Goal: Information Seeking & Learning: Learn about a topic

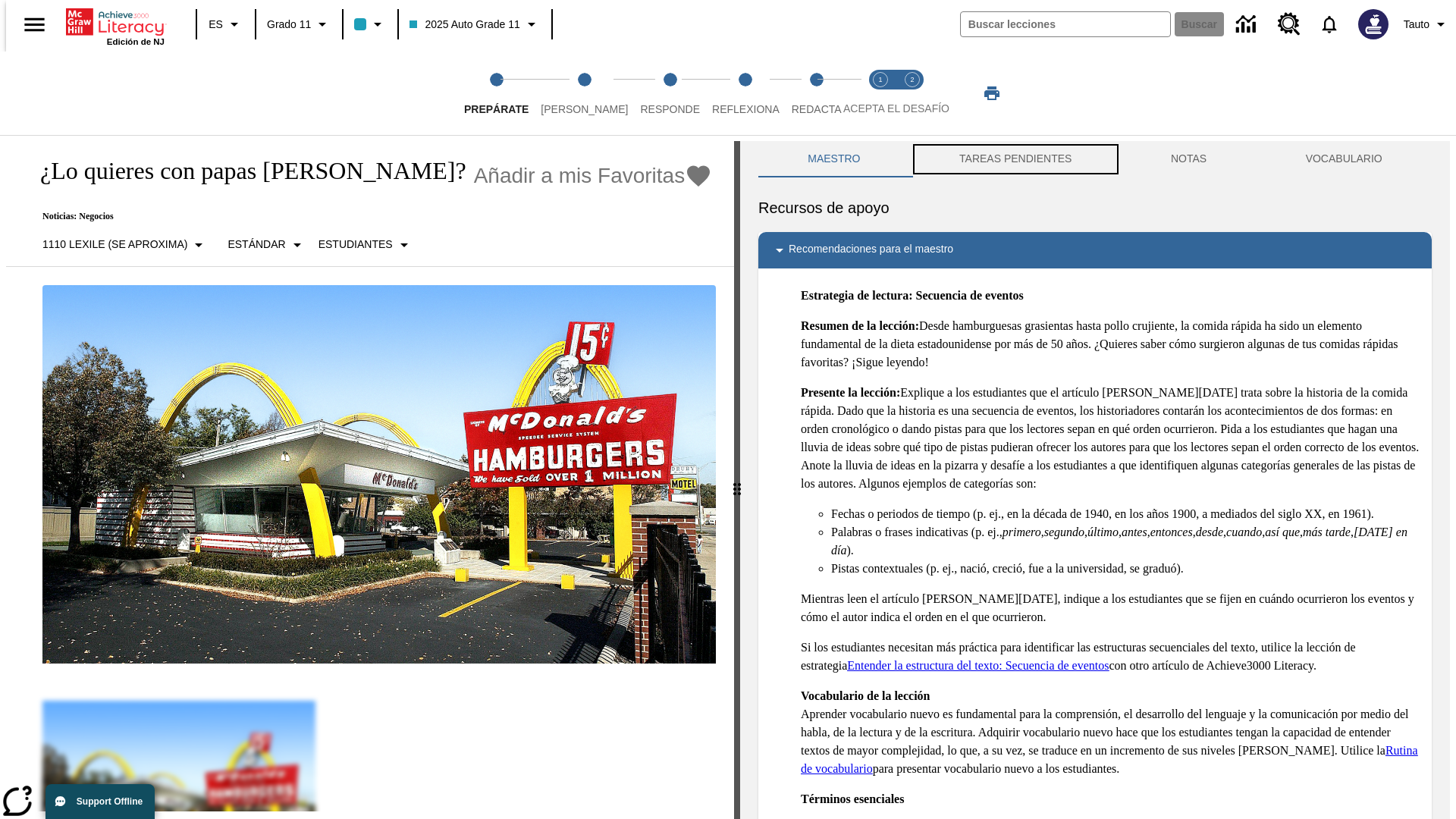
click at [1014, 159] on button "TAREAS PENDIENTES" at bounding box center [1016, 159] width 212 height 36
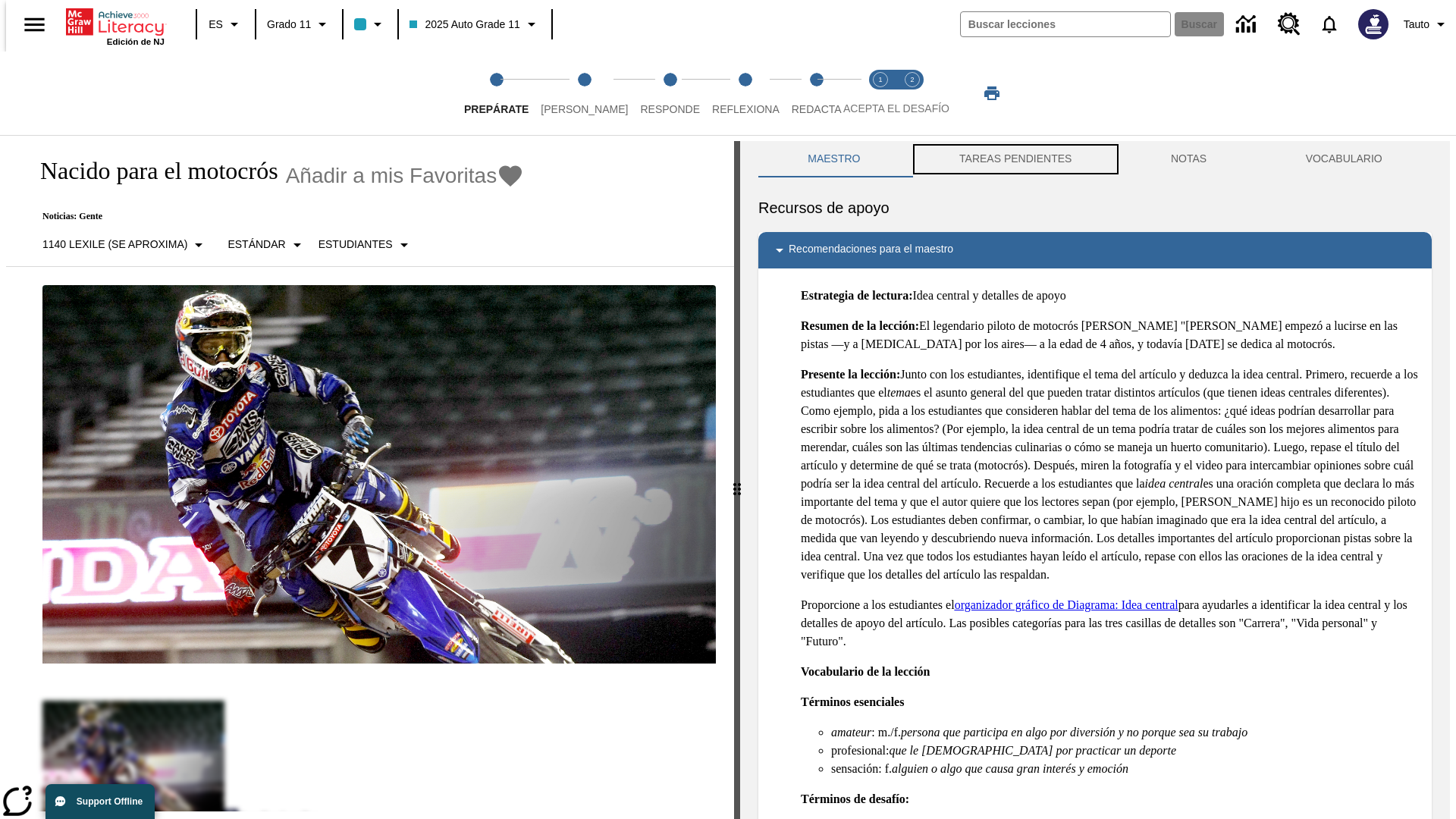
click at [1014, 159] on button "TAREAS PENDIENTES" at bounding box center [1016, 159] width 212 height 36
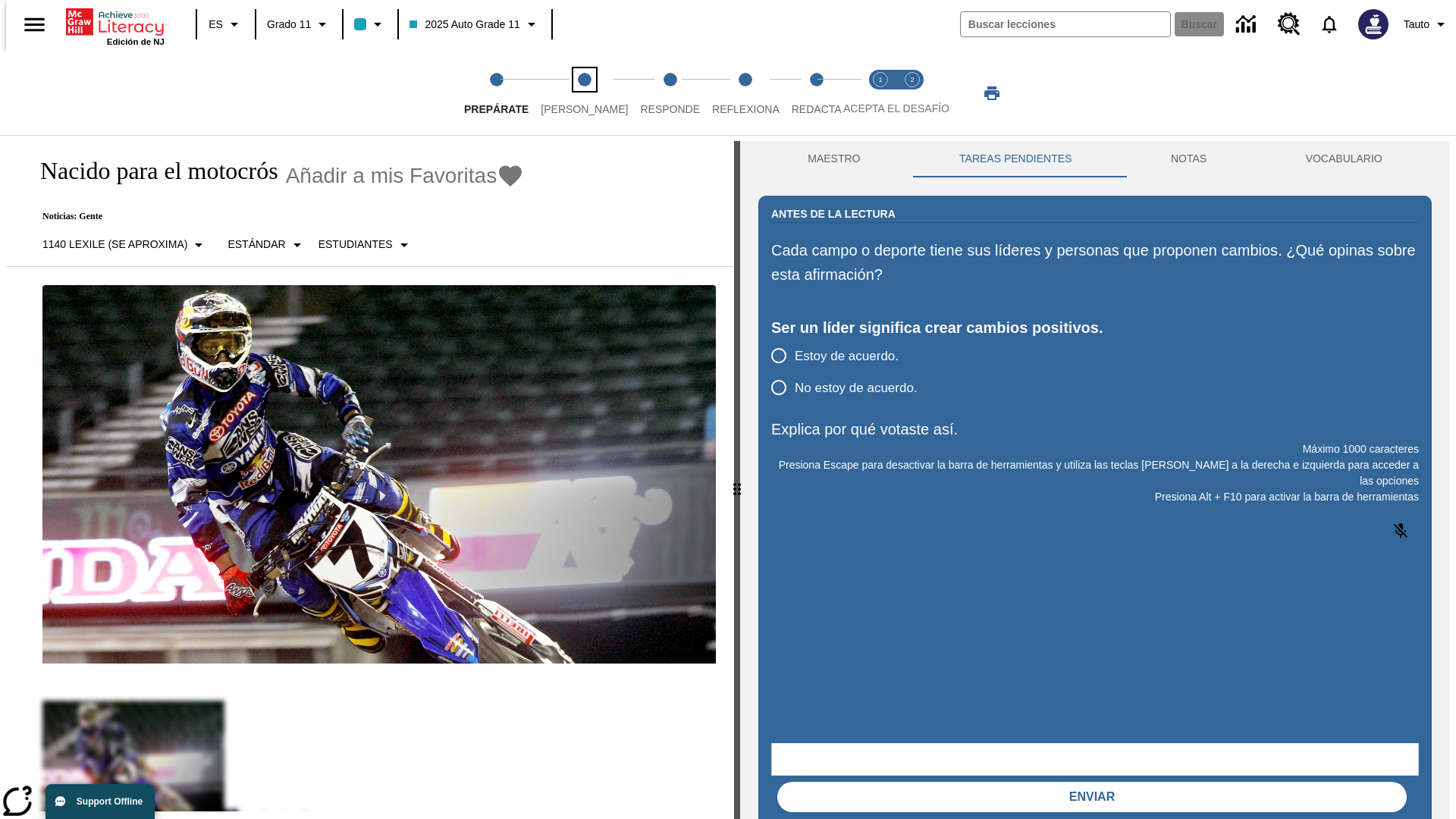
click at [572, 93] on span "[PERSON_NAME]" at bounding box center [584, 103] width 87 height 27
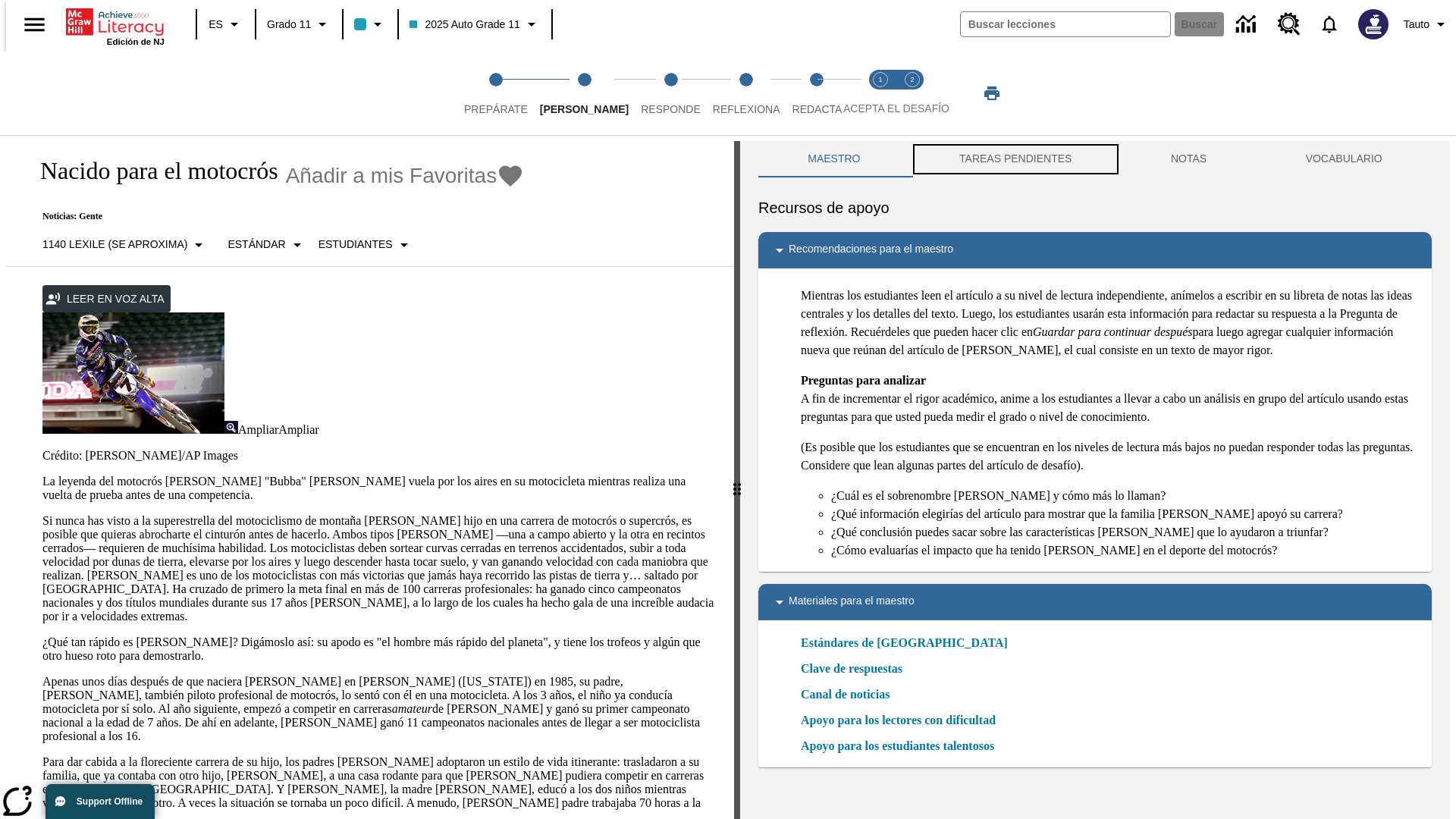
scroll to position [1, 0]
click at [1014, 159] on button "TAREAS PENDIENTES" at bounding box center [1016, 158] width 212 height 36
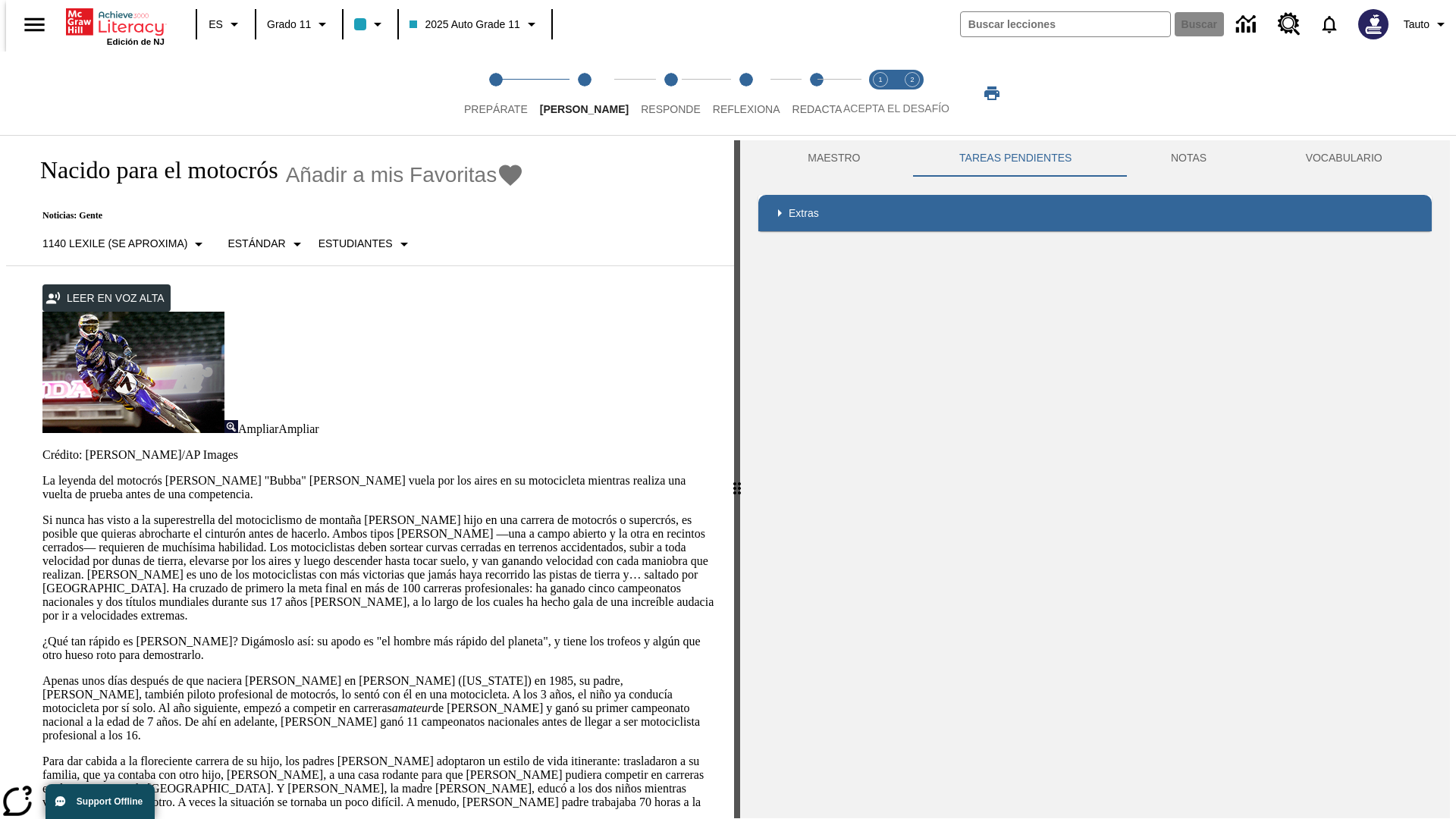
click at [42, 513] on p "Si nunca has visto a la superestrella del motociclismo de montaña [PERSON_NAME]…" at bounding box center [379, 568] width 674 height 109
click at [0, 0] on div "Enmascaramiento de pantalla" at bounding box center [0, 0] width 0 height 0
click at [648, 93] on span "Responde" at bounding box center [671, 103] width 60 height 27
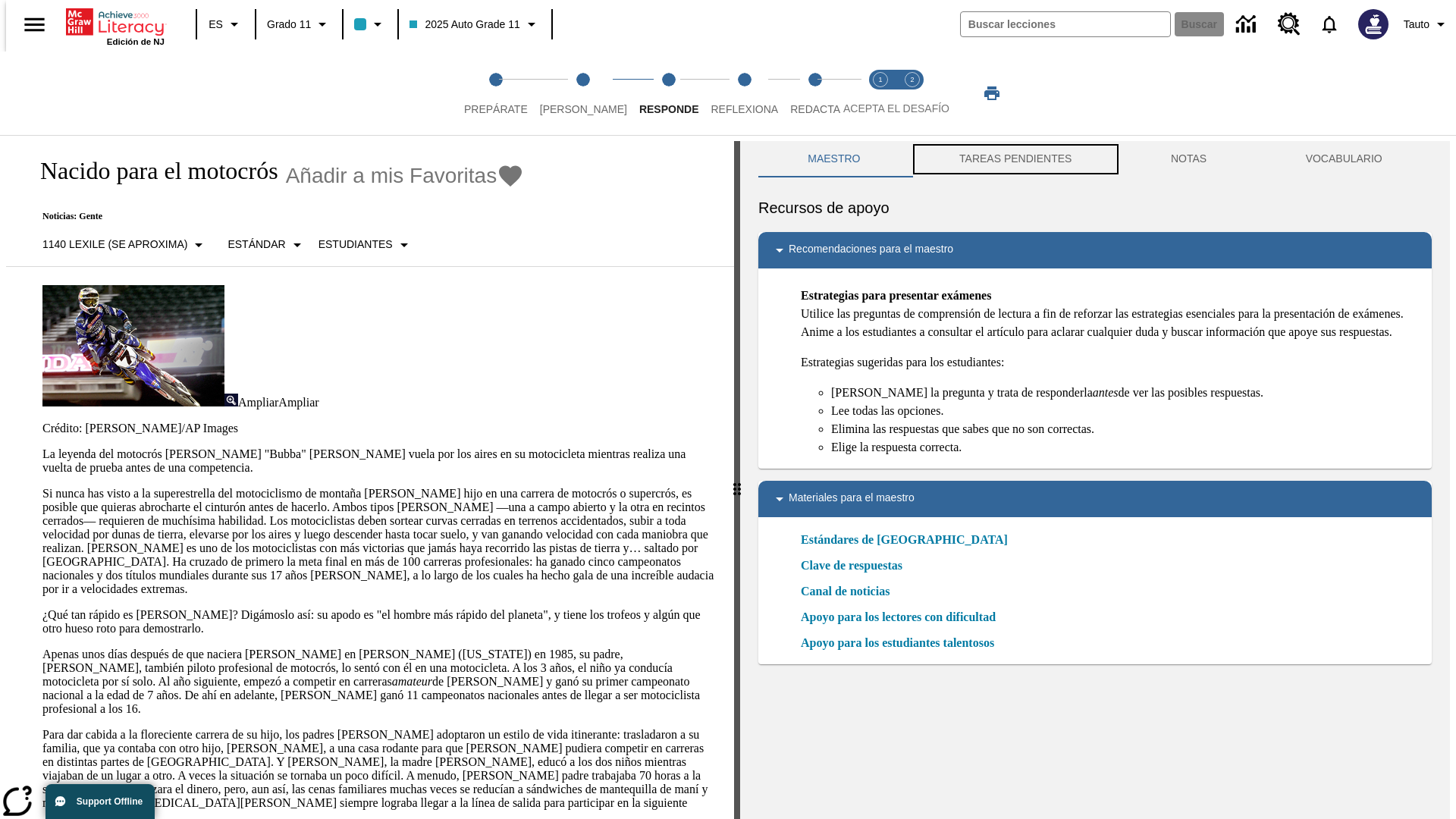
scroll to position [1, 0]
click at [1014, 159] on button "TAREAS PENDIENTES" at bounding box center [1016, 158] width 212 height 36
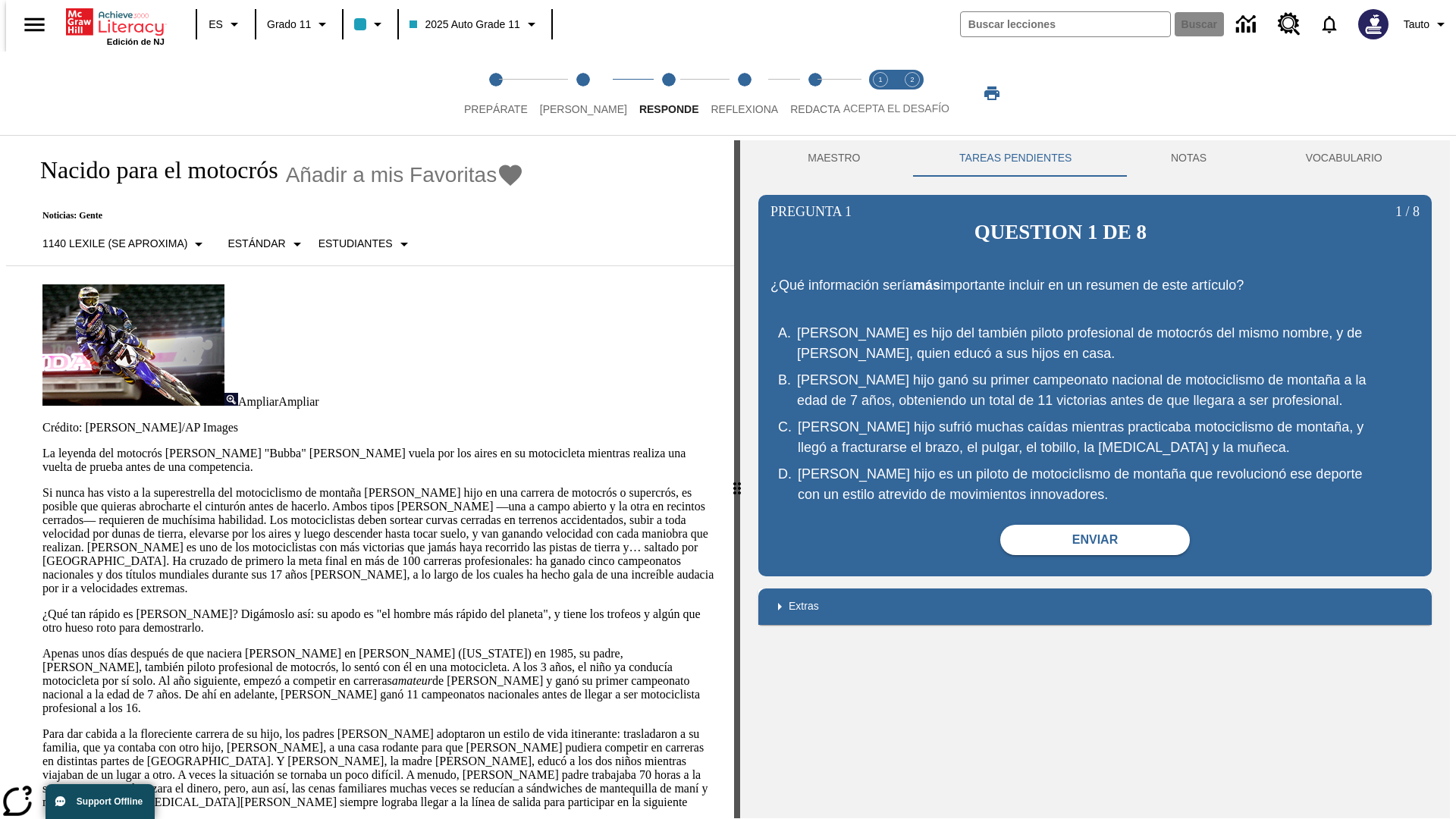
click at [42, 486] on p "Si nunca has visto a la superestrella del motociclismo de montaña [PERSON_NAME]…" at bounding box center [379, 541] width 674 height 109
click at [0, 296] on html "Listen [MEDICAL_DATA] al contenido principal Edición de NJ ES Grado 11 2025 Aut…" at bounding box center [728, 412] width 1456 height 825
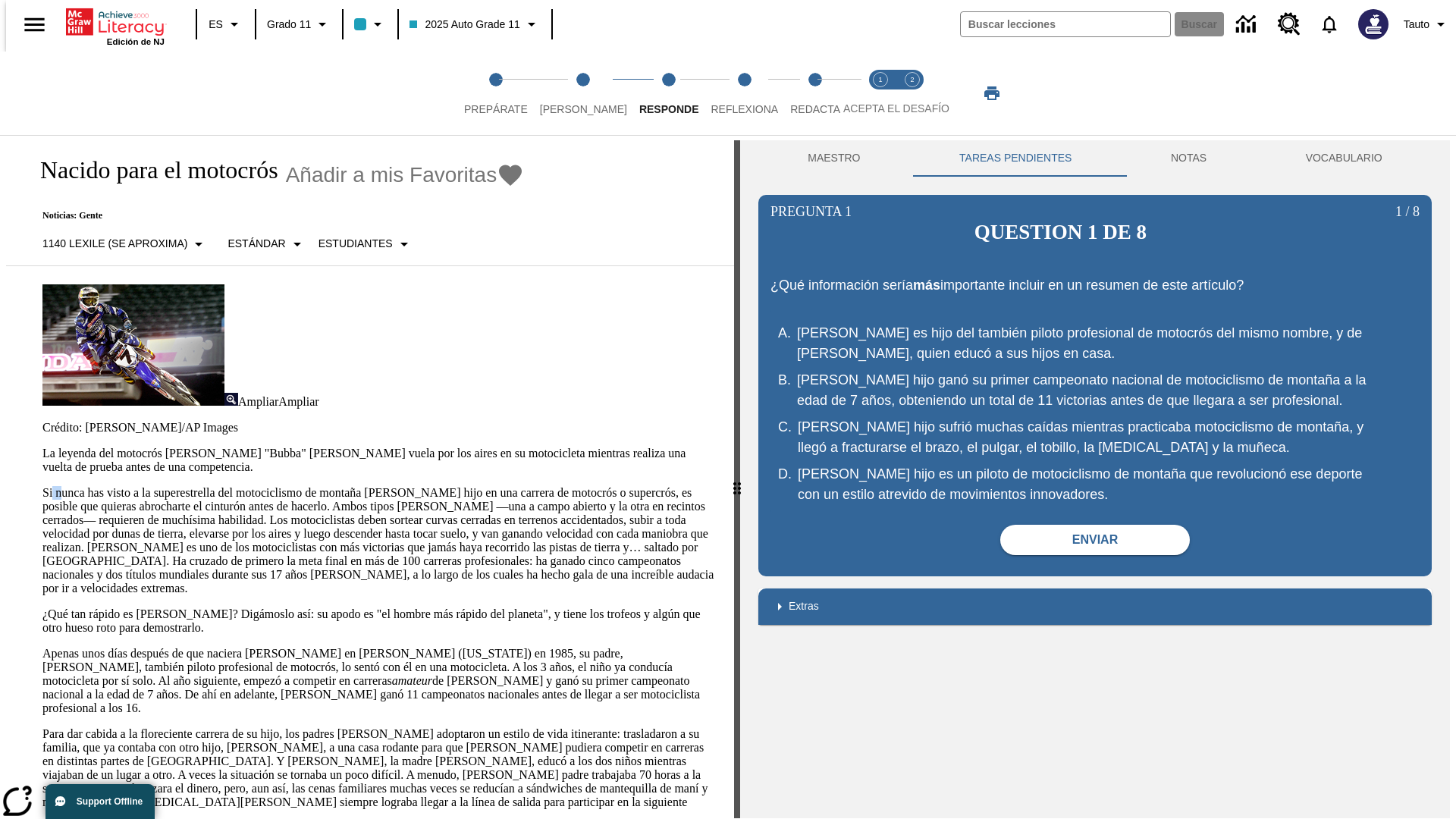
click at [0, 296] on html "Listen [MEDICAL_DATA] al contenido principal Edición de NJ ES Grado 11 2025 Aut…" at bounding box center [728, 412] width 1456 height 825
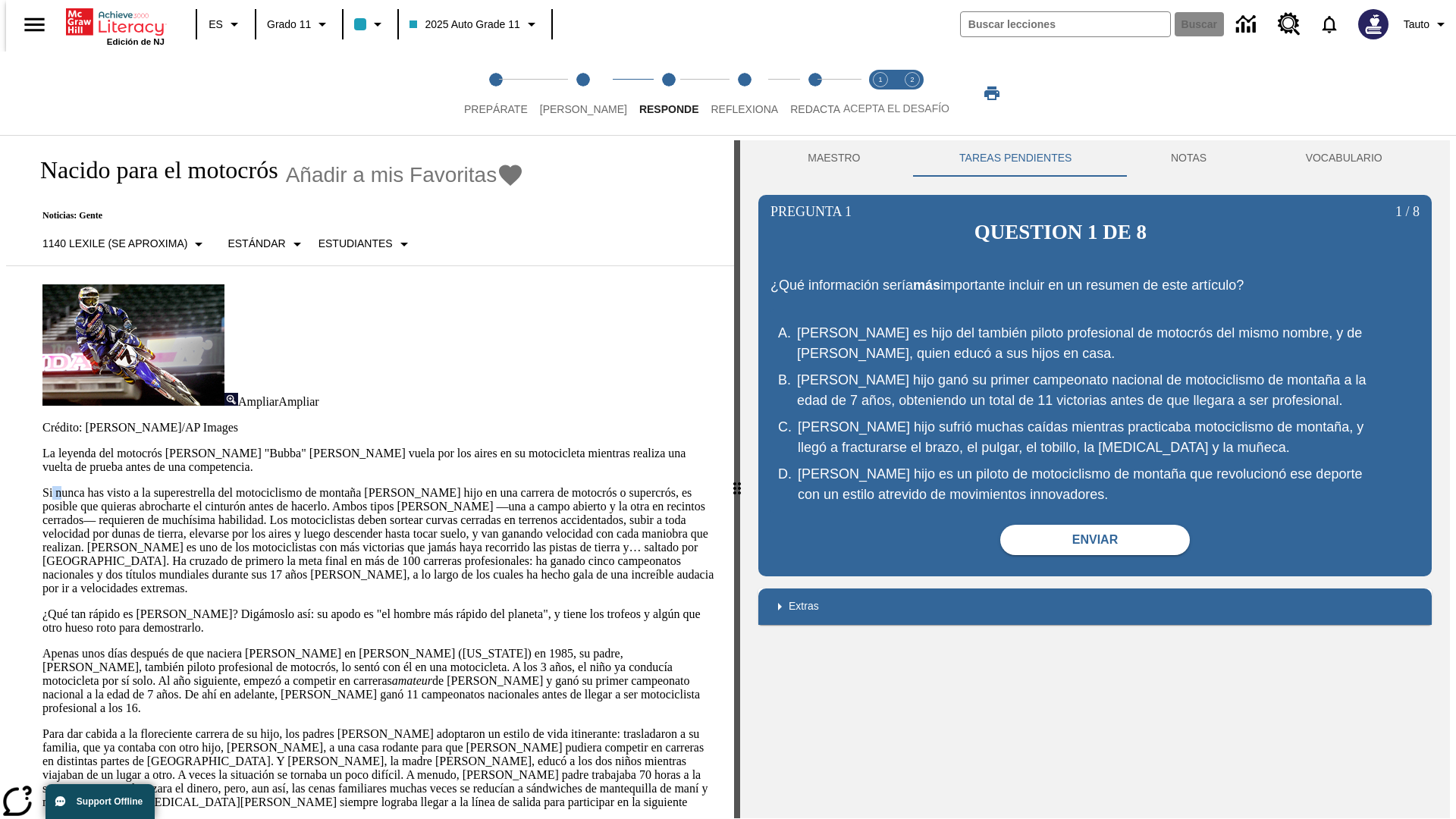
click at [0, 296] on html "Listen [MEDICAL_DATA] al contenido principal Edición de NJ ES Grado 11 2025 Aut…" at bounding box center [728, 412] width 1456 height 825
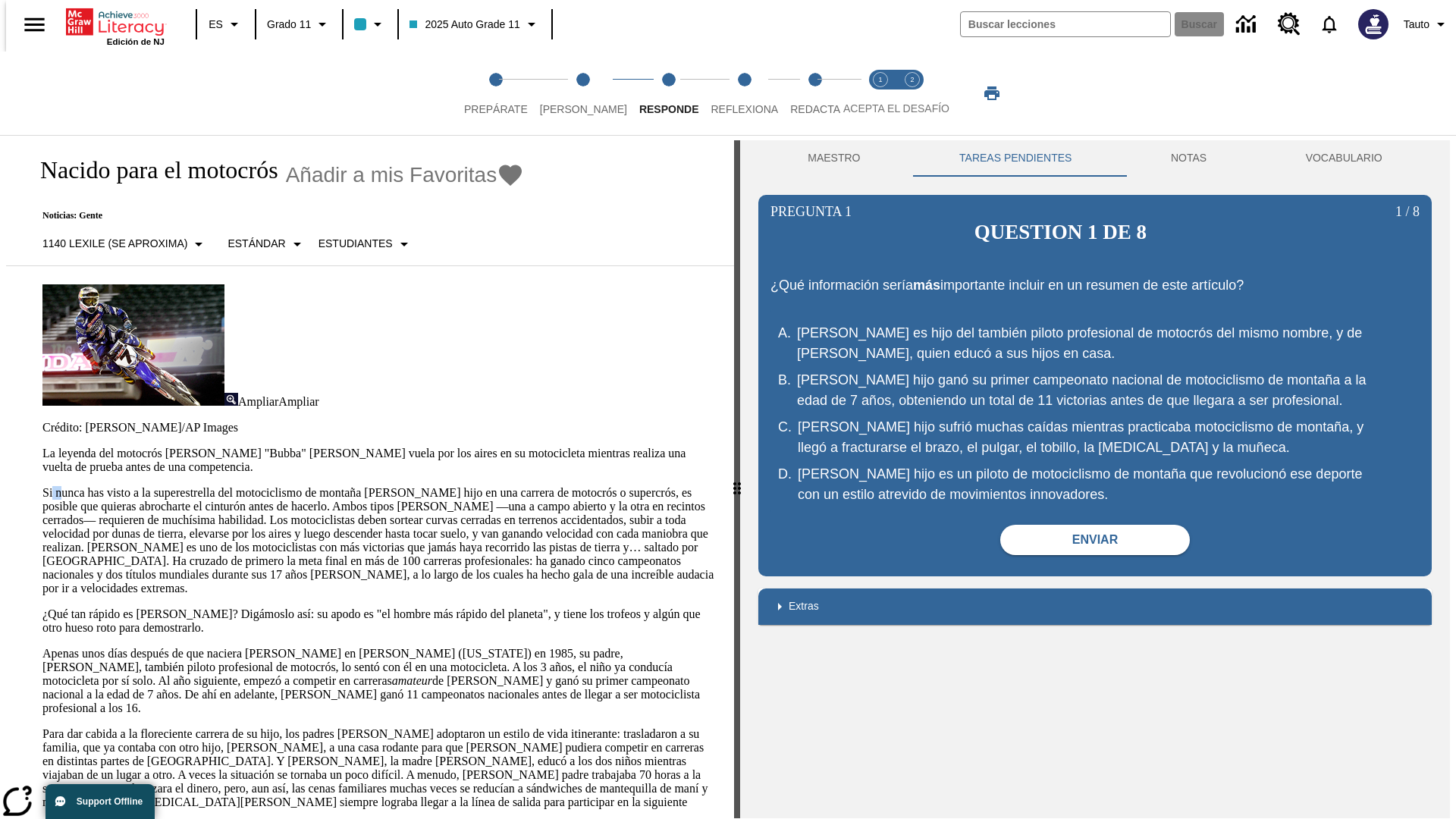
click at [0, 296] on html "Listen [MEDICAL_DATA] al contenido principal Edición de NJ ES Grado 11 2025 Aut…" at bounding box center [728, 412] width 1456 height 825
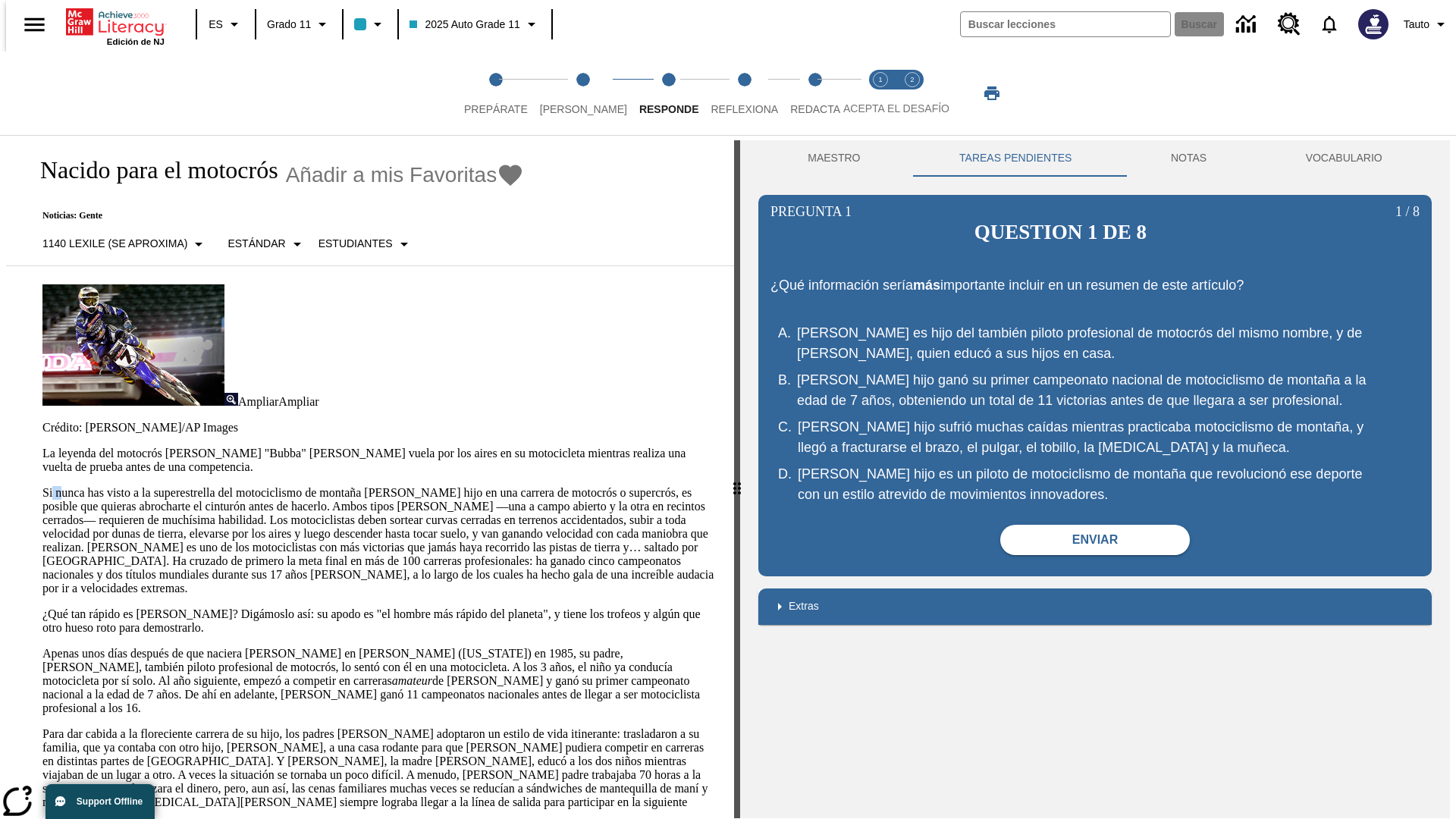
click at [42, 486] on p "Si nunca has visto a la superestrella del motociclismo de montaña [PERSON_NAME]…" at bounding box center [379, 541] width 674 height 109
click at [725, 93] on span "Reflexiona" at bounding box center [744, 103] width 68 height 27
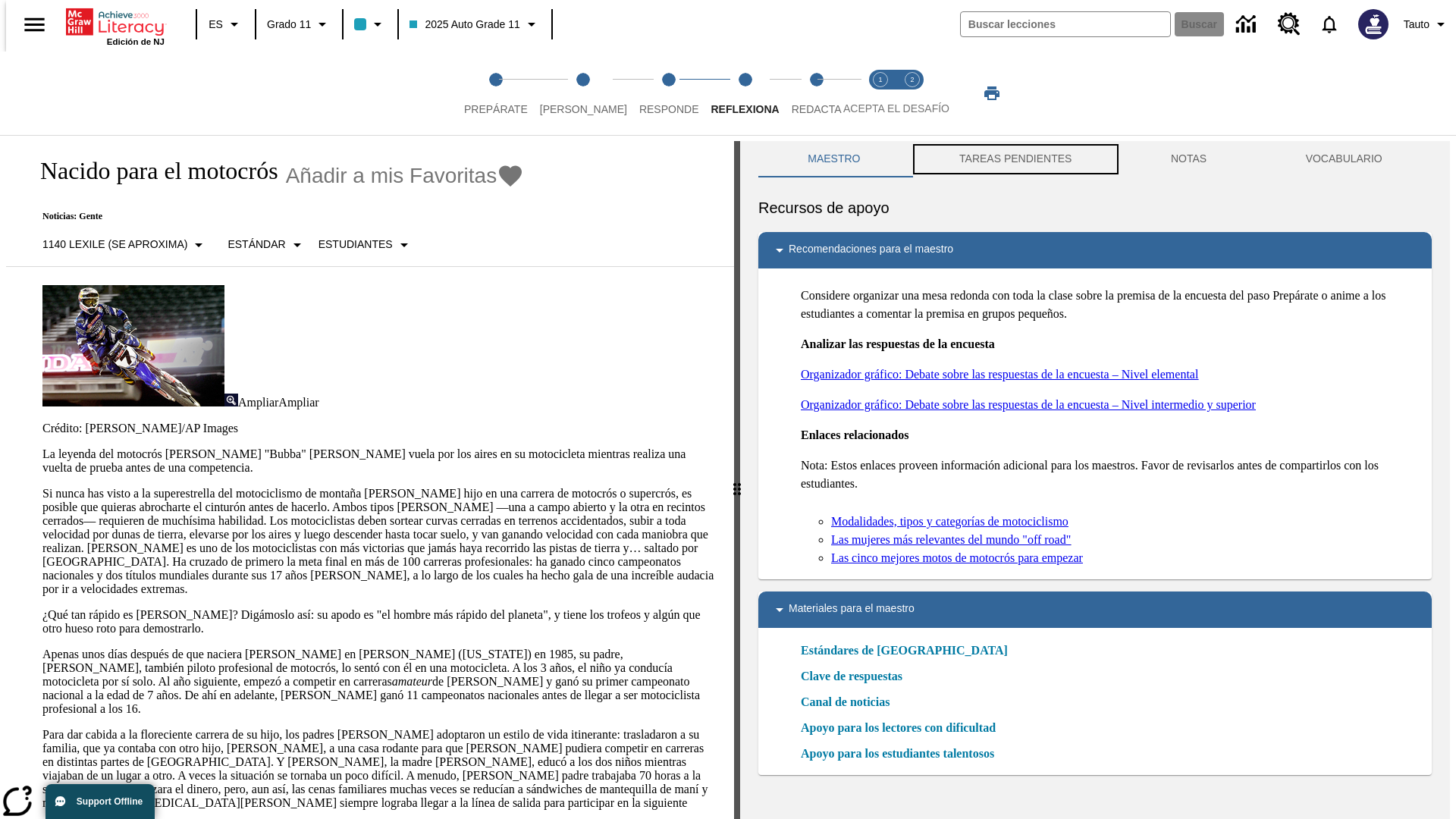
scroll to position [1, 0]
click at [1014, 159] on button "TAREAS PENDIENTES" at bounding box center [1016, 158] width 212 height 36
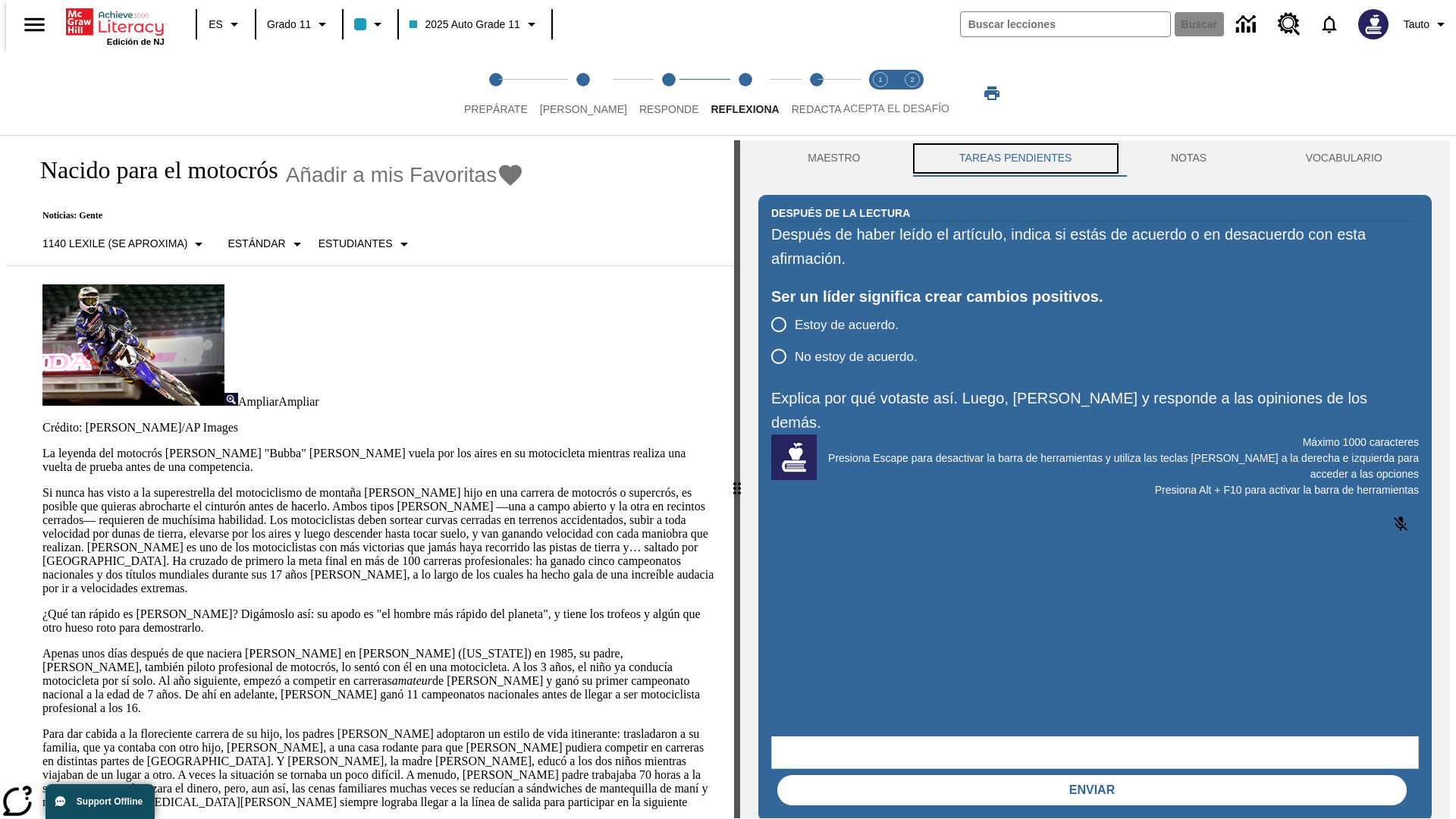
scroll to position [0, 0]
click at [42, 486] on p "Si nunca has visto a la superestrella del motociclismo de montaña [PERSON_NAME]…" at bounding box center [379, 541] width 674 height 109
click at [800, 93] on span "Redacta" at bounding box center [817, 103] width 50 height 27
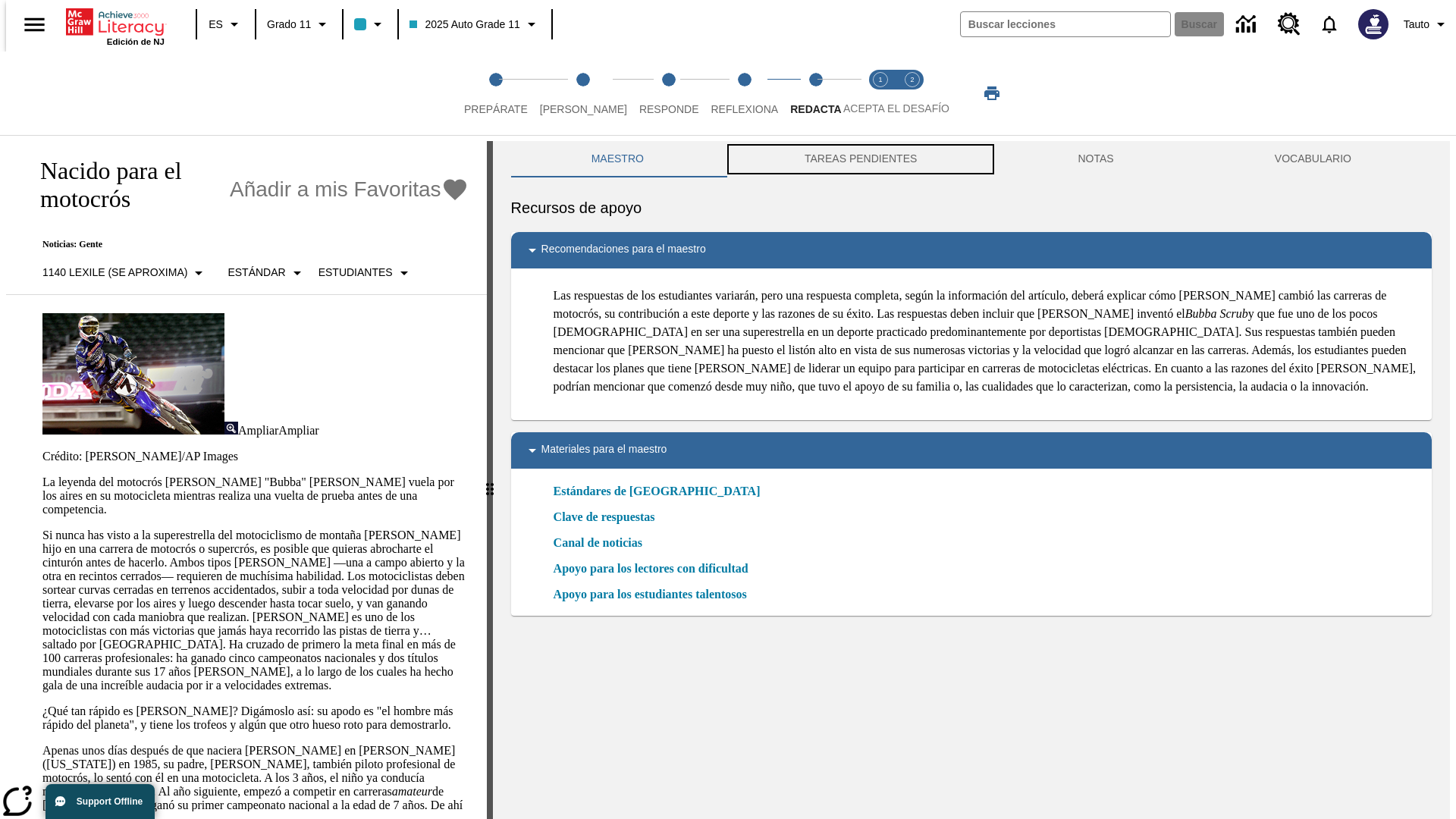
scroll to position [1, 0]
click at [860, 159] on button "TAREAS PENDIENTES" at bounding box center [861, 158] width 273 height 36
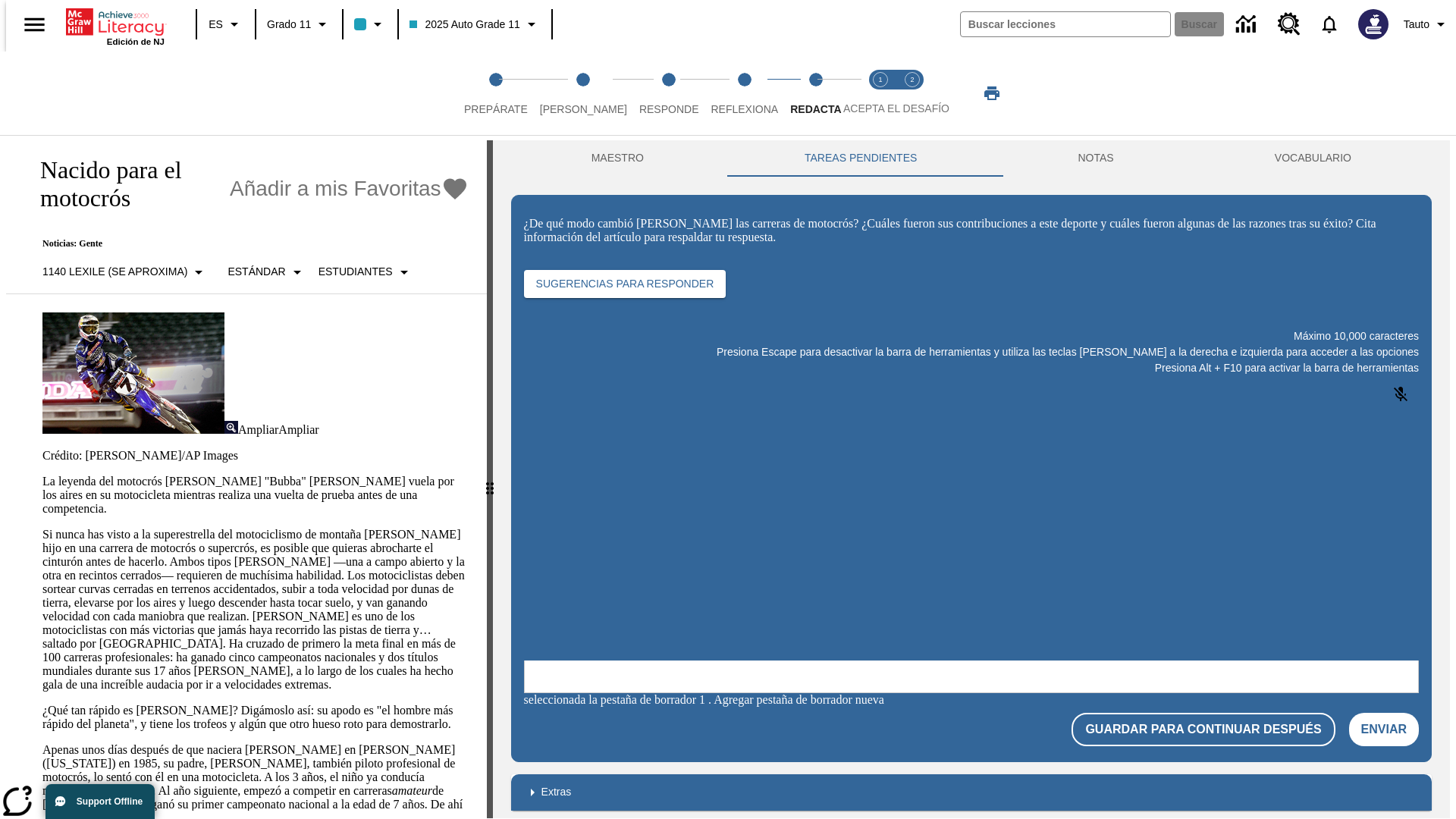
scroll to position [0, 0]
click at [42, 528] on p "Si nunca has visto a la superestrella del motociclismo de montaña [PERSON_NAME]…" at bounding box center [256, 610] width 426 height 164
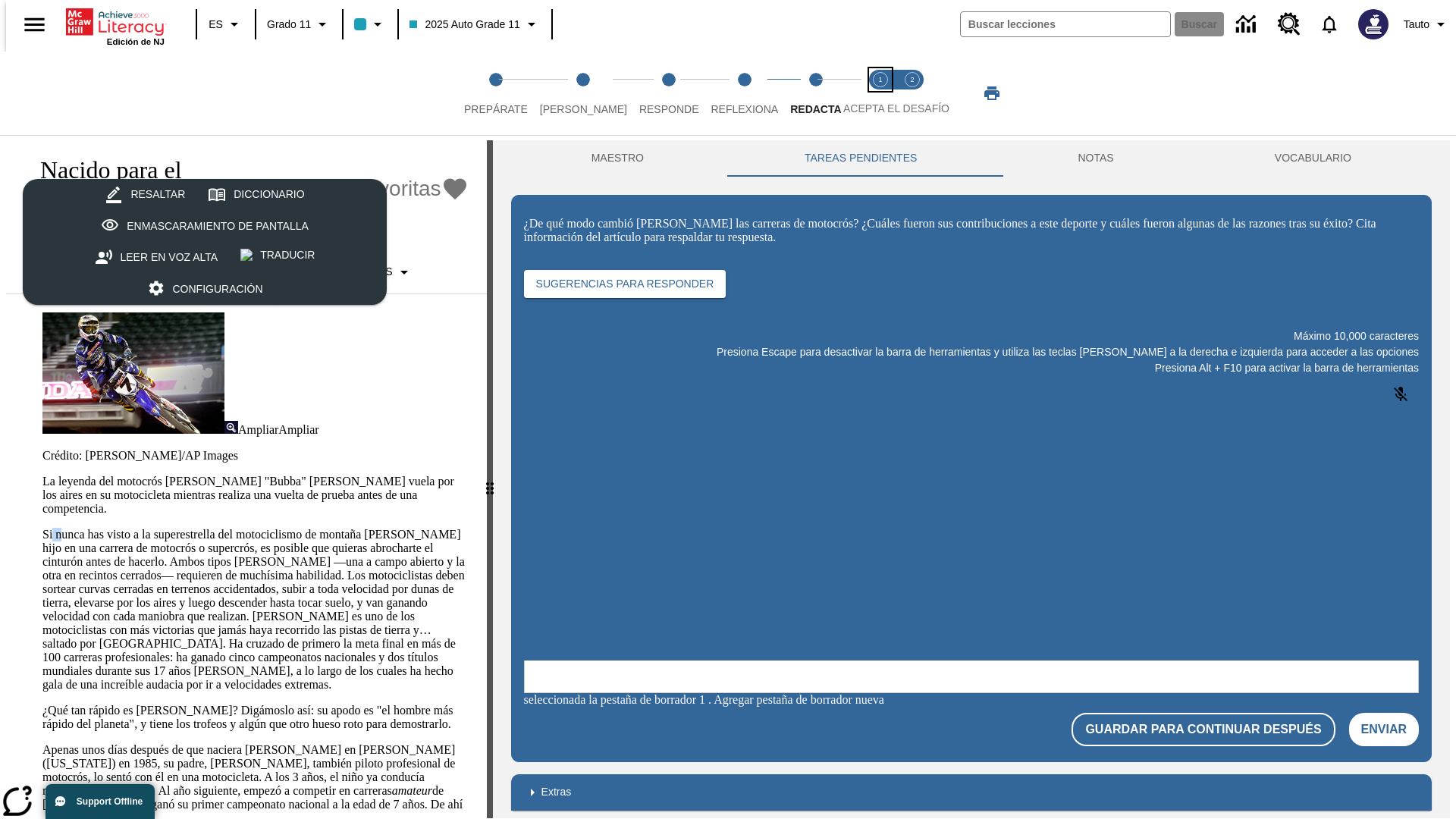
click at [881, 93] on span "Acepta el desafío lee step 1 of 2" at bounding box center [881, 103] width 20 height 27
